Goal: Check status: Check status

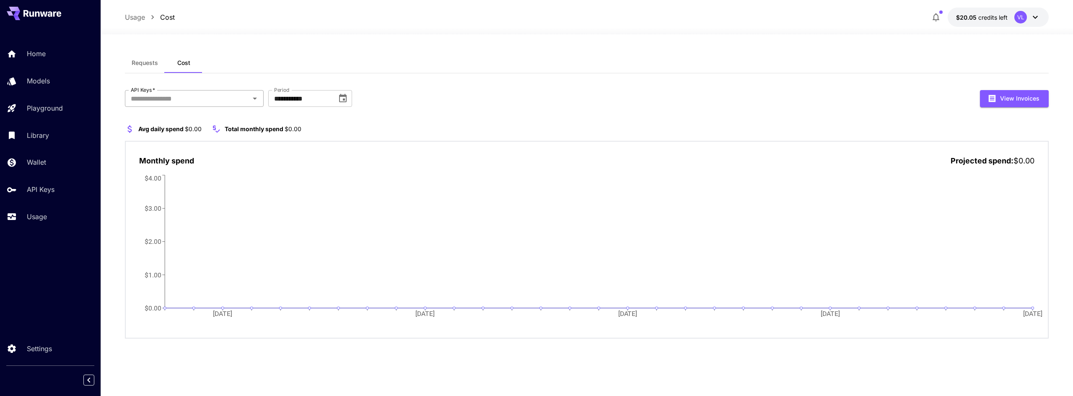
click at [229, 96] on input "API Keys   *" at bounding box center [187, 99] width 120 height 12
click at [199, 125] on li "storybook-Aug-2" at bounding box center [194, 120] width 139 height 21
click at [149, 62] on span "Requests" at bounding box center [145, 63] width 26 height 8
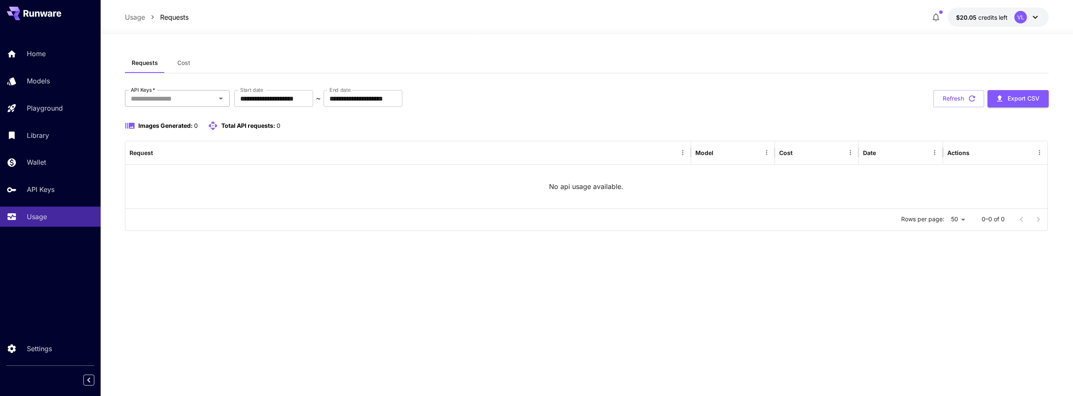
click at [216, 99] on icon "Open" at bounding box center [221, 98] width 10 height 10
